Goal: Task Accomplishment & Management: Use online tool/utility

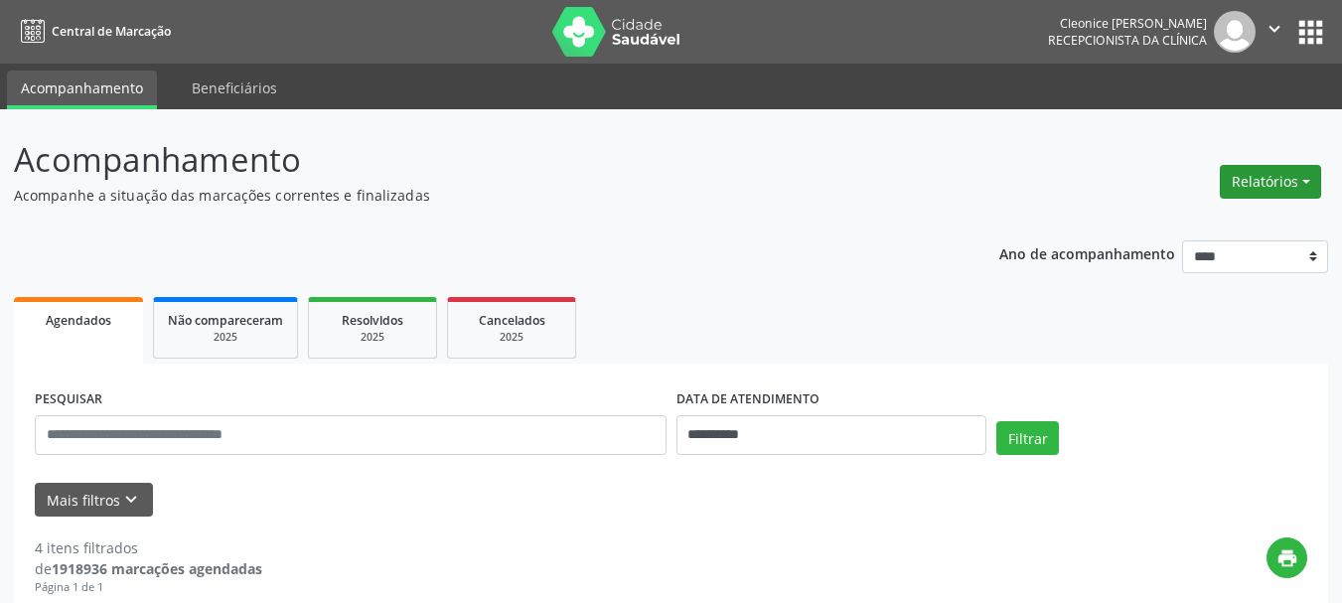
click at [1257, 180] on button "Relatórios" at bounding box center [1270, 182] width 101 height 34
click at [1220, 222] on link "Agendamentos" at bounding box center [1216, 225] width 214 height 28
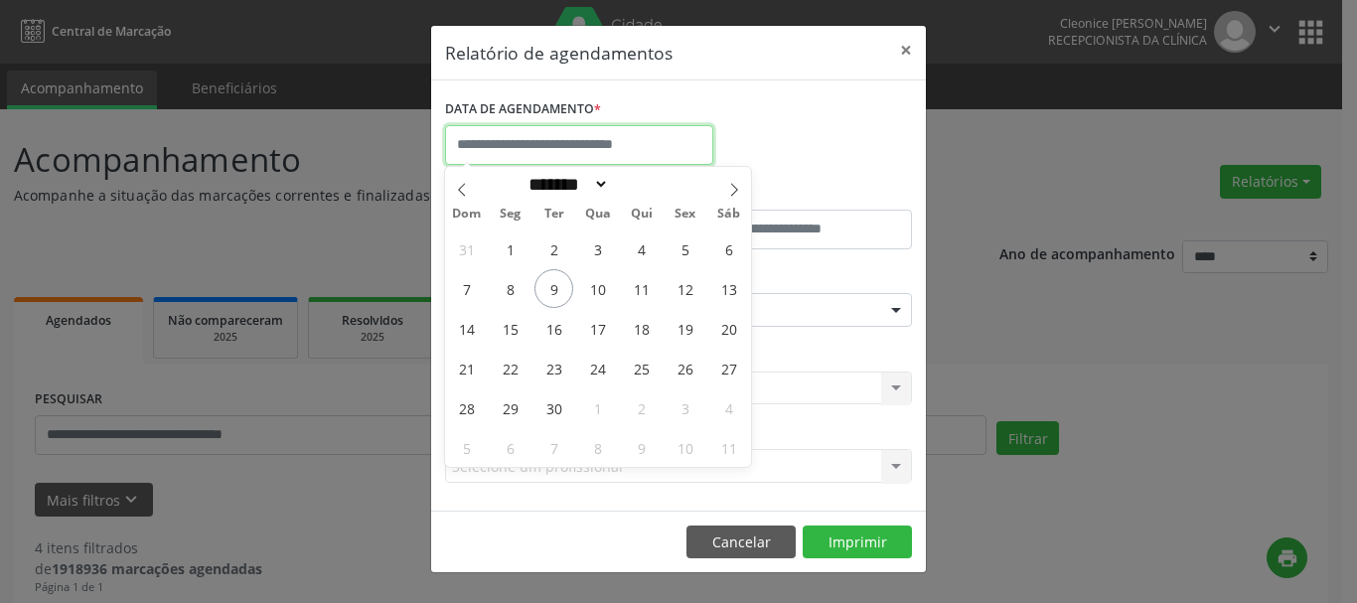
click at [535, 146] on input "text" at bounding box center [579, 145] width 268 height 40
click at [564, 289] on span "9" at bounding box center [553, 288] width 39 height 39
type input "**********"
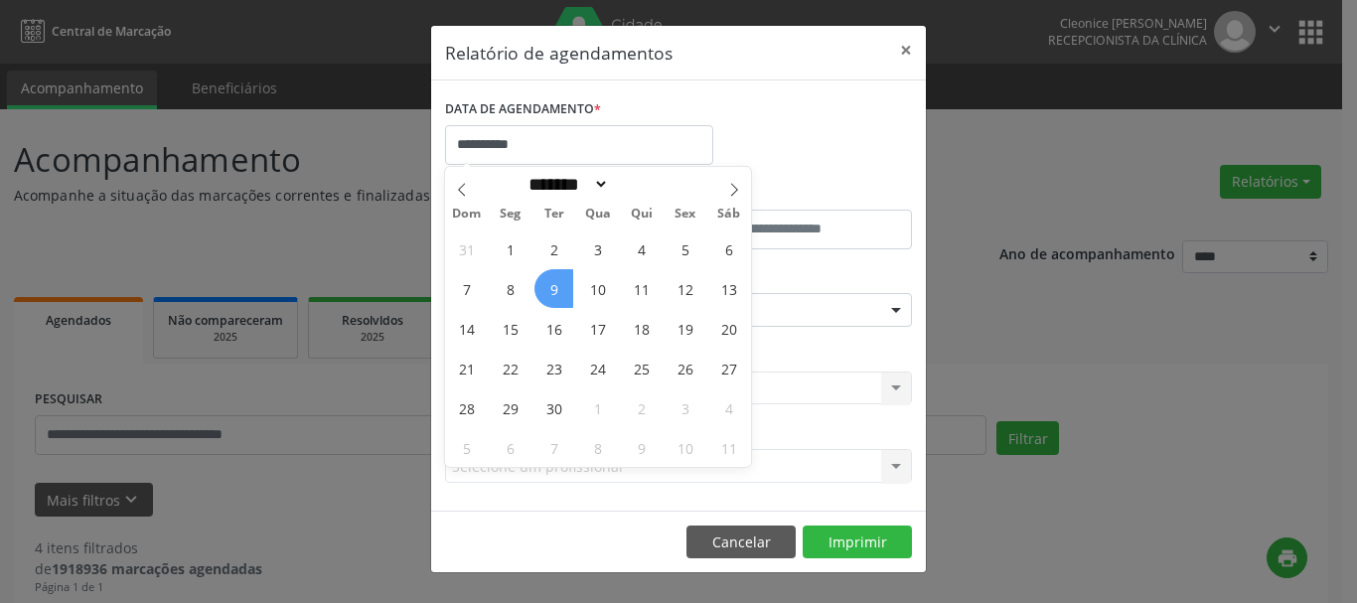
click at [564, 289] on span "9" at bounding box center [553, 288] width 39 height 39
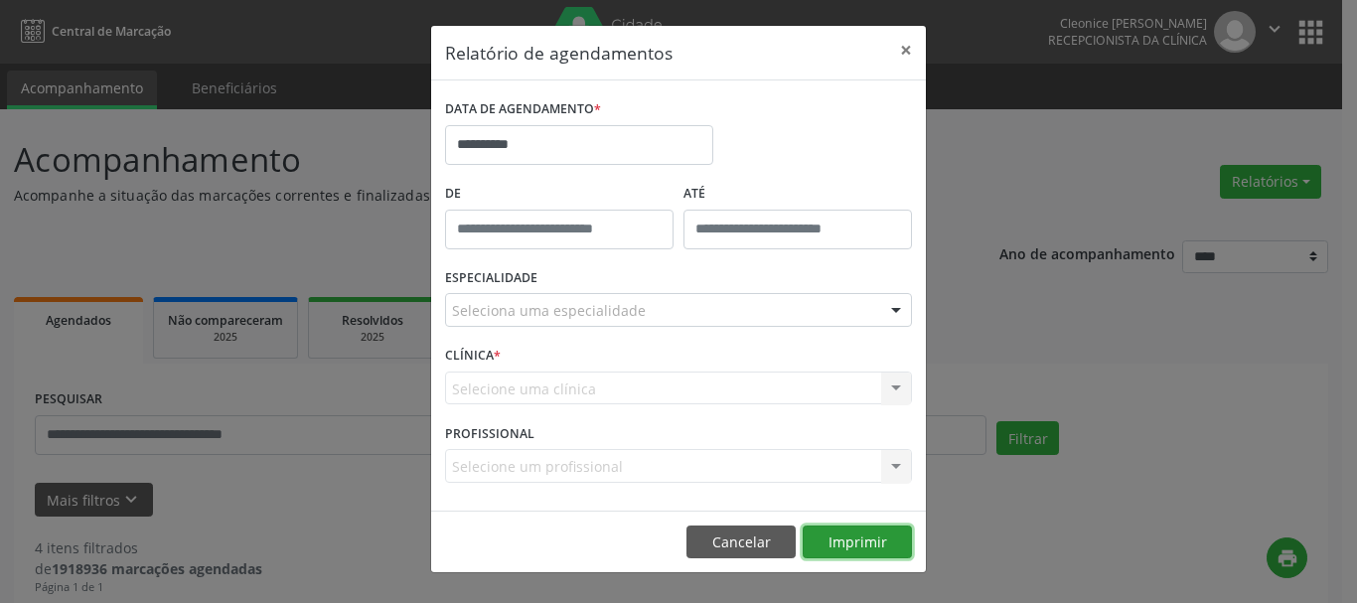
click at [845, 538] on button "Imprimir" at bounding box center [857, 542] width 109 height 34
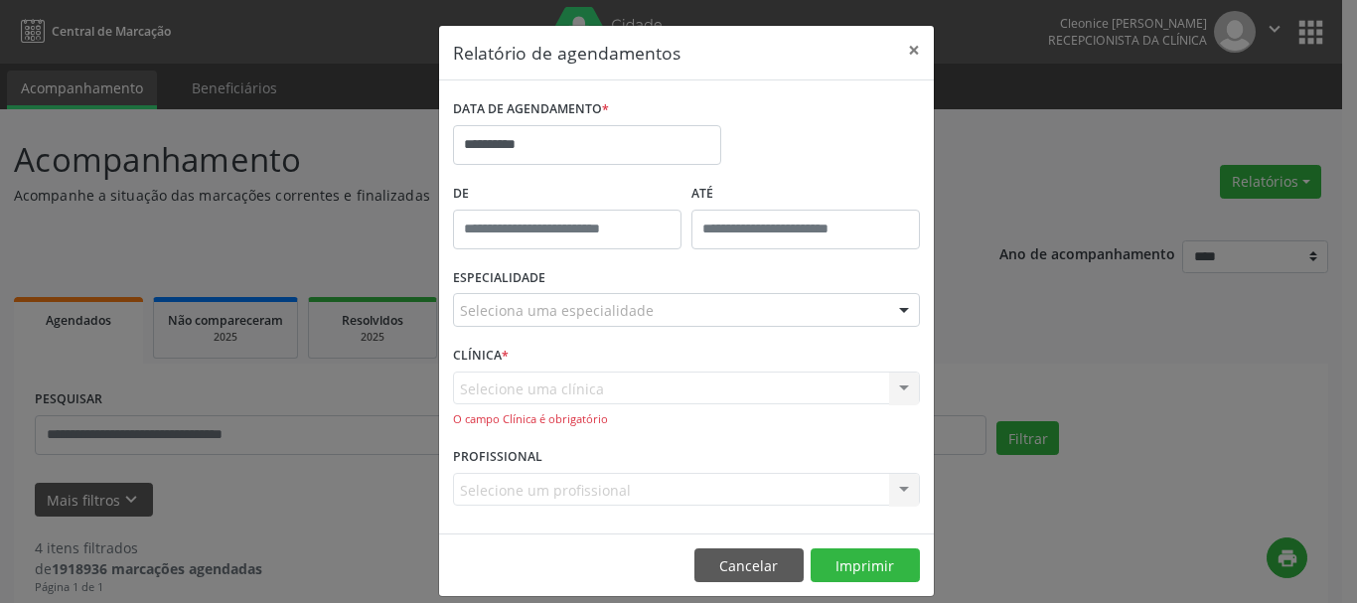
click at [687, 376] on div "Selecione uma clínica Nenhum resultado encontrado para: " " Não há nenhuma opçã…" at bounding box center [686, 399] width 467 height 57
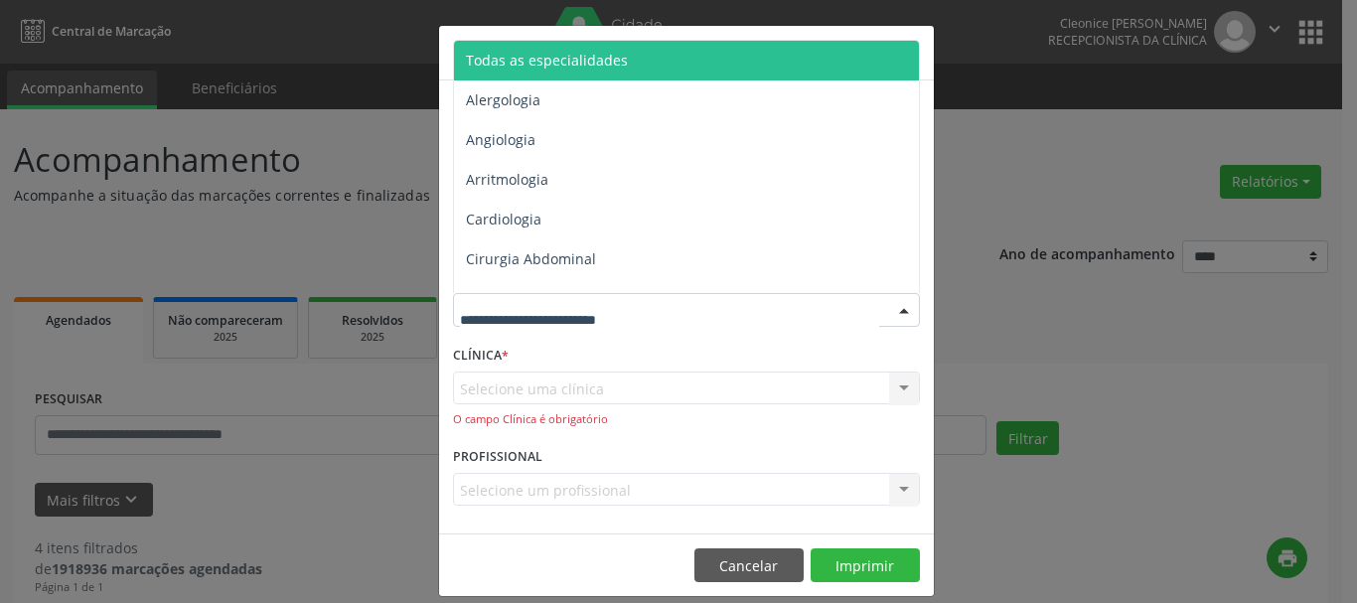
click at [670, 315] on div at bounding box center [686, 310] width 467 height 34
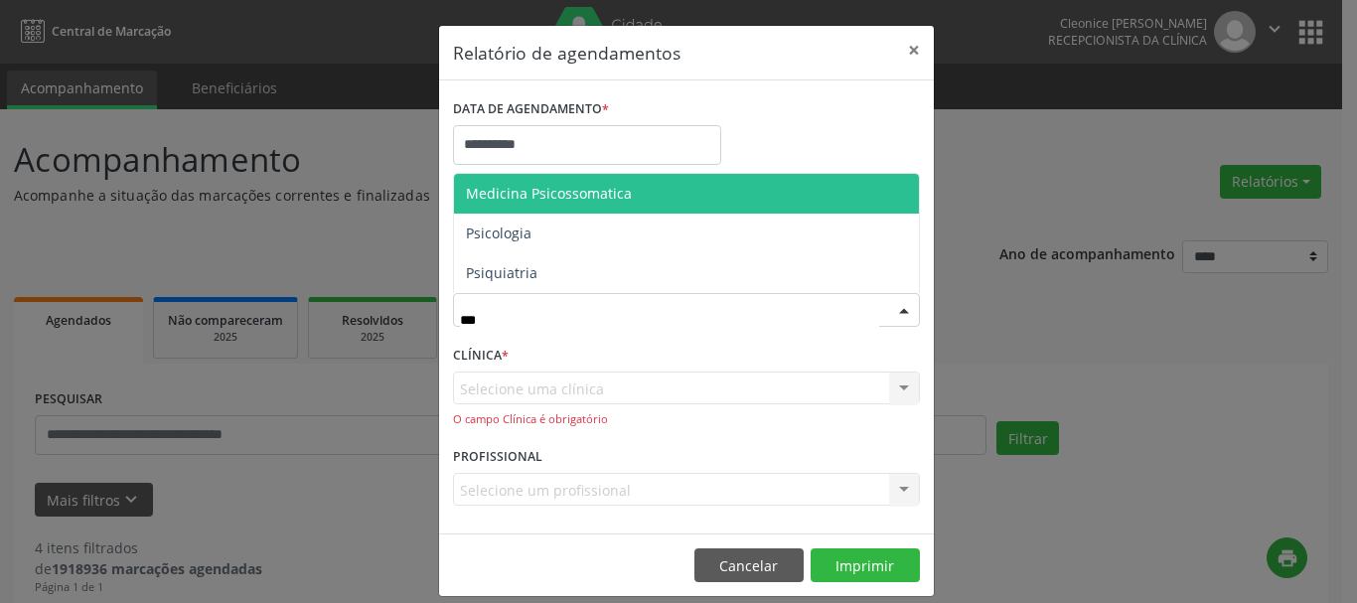
type input "****"
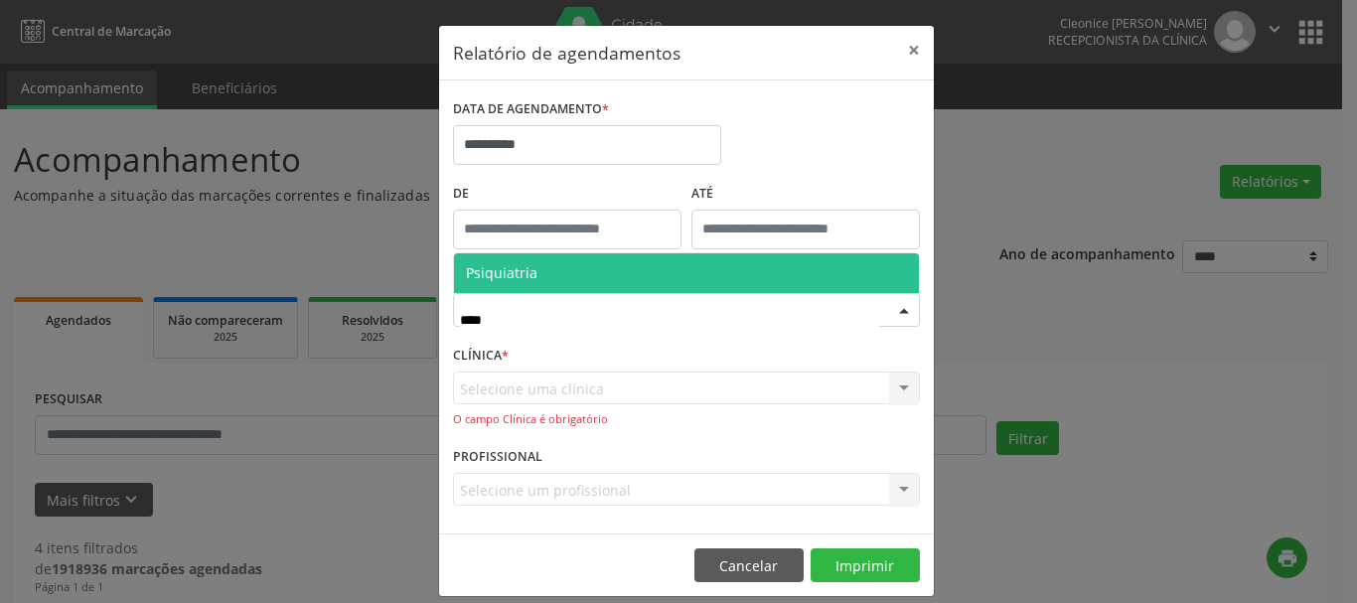
click at [646, 256] on span "Psiquiatria" at bounding box center [686, 273] width 465 height 40
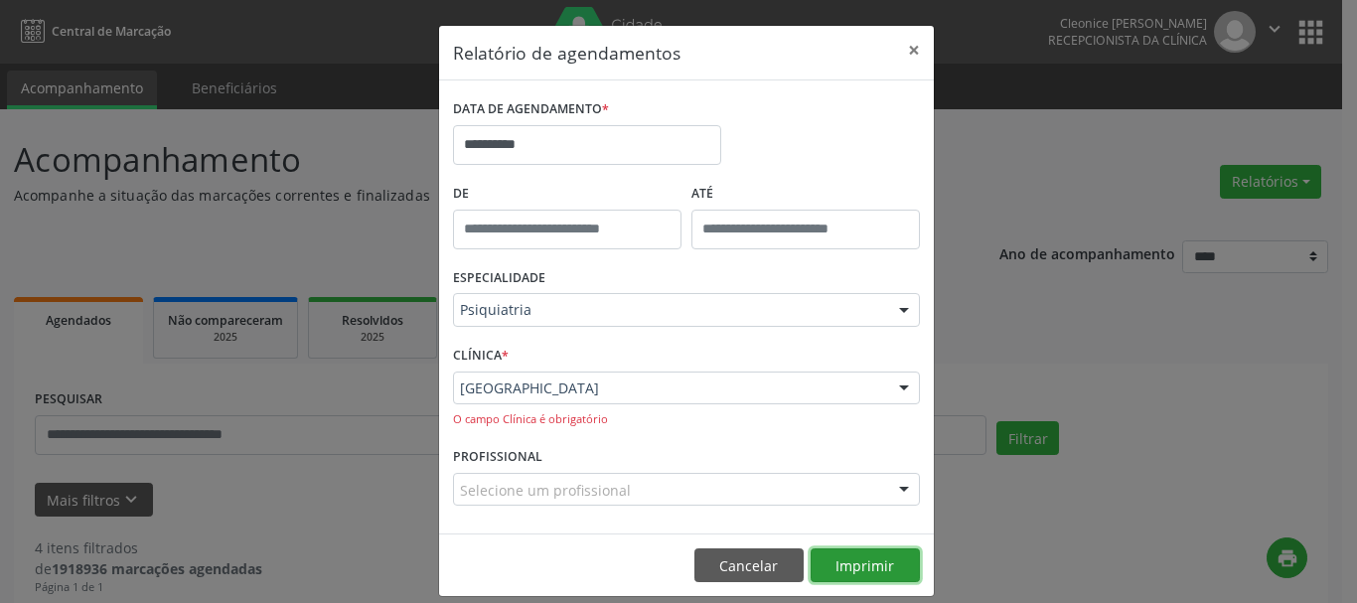
click at [854, 556] on button "Imprimir" at bounding box center [865, 565] width 109 height 34
